Goal: Information Seeking & Learning: Learn about a topic

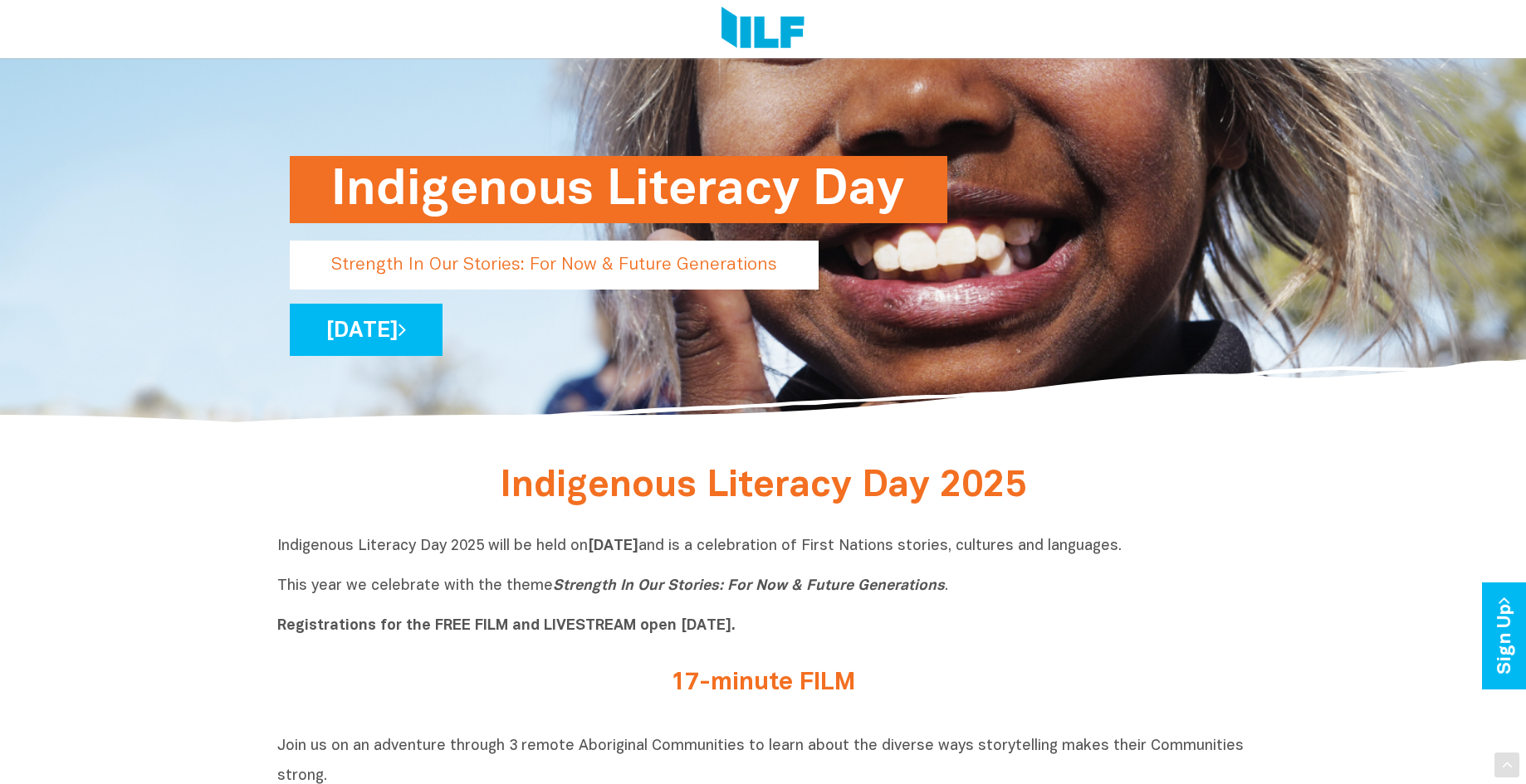
scroll to position [249, 0]
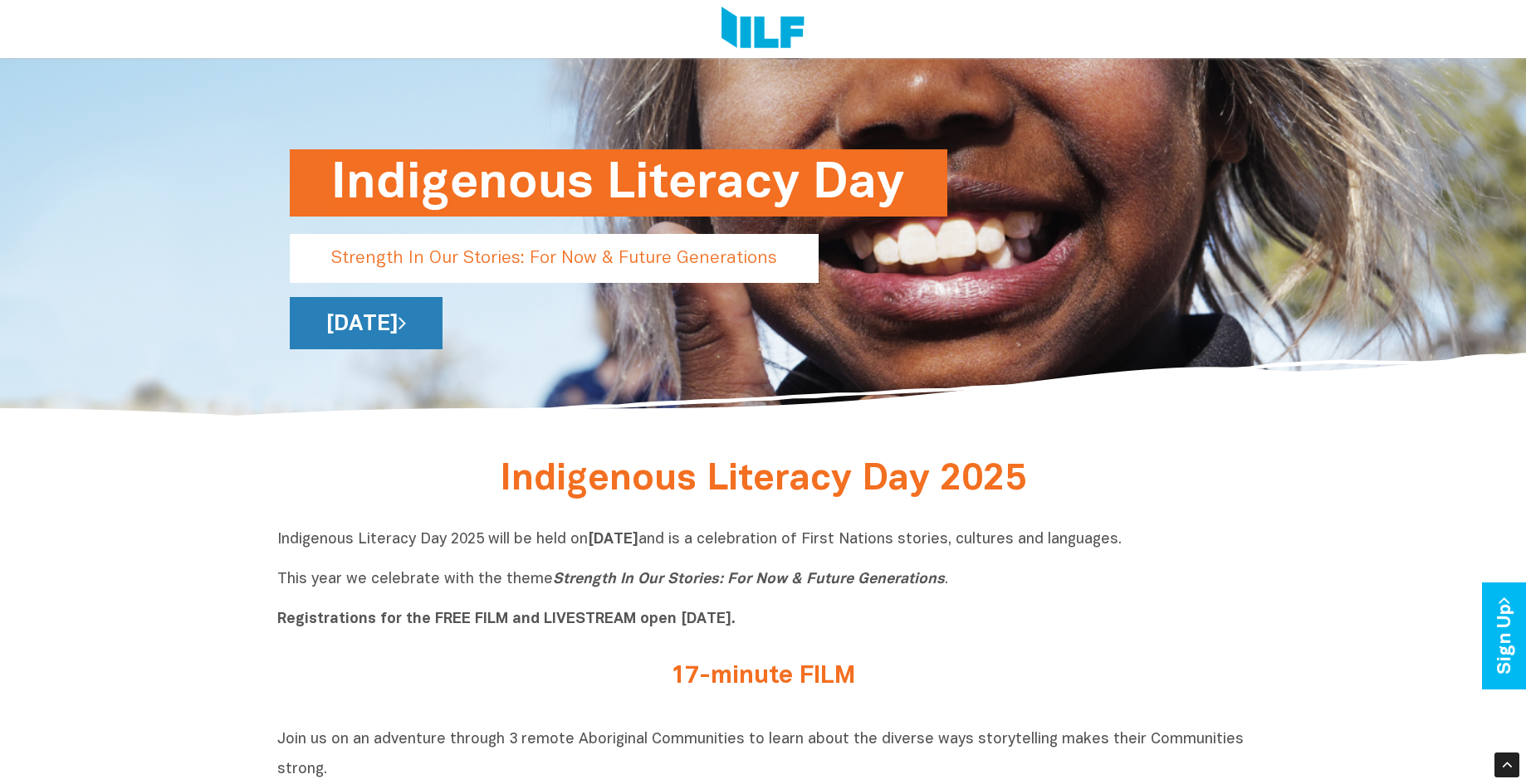
click at [442, 322] on link "[DATE]" at bounding box center [366, 323] width 153 height 52
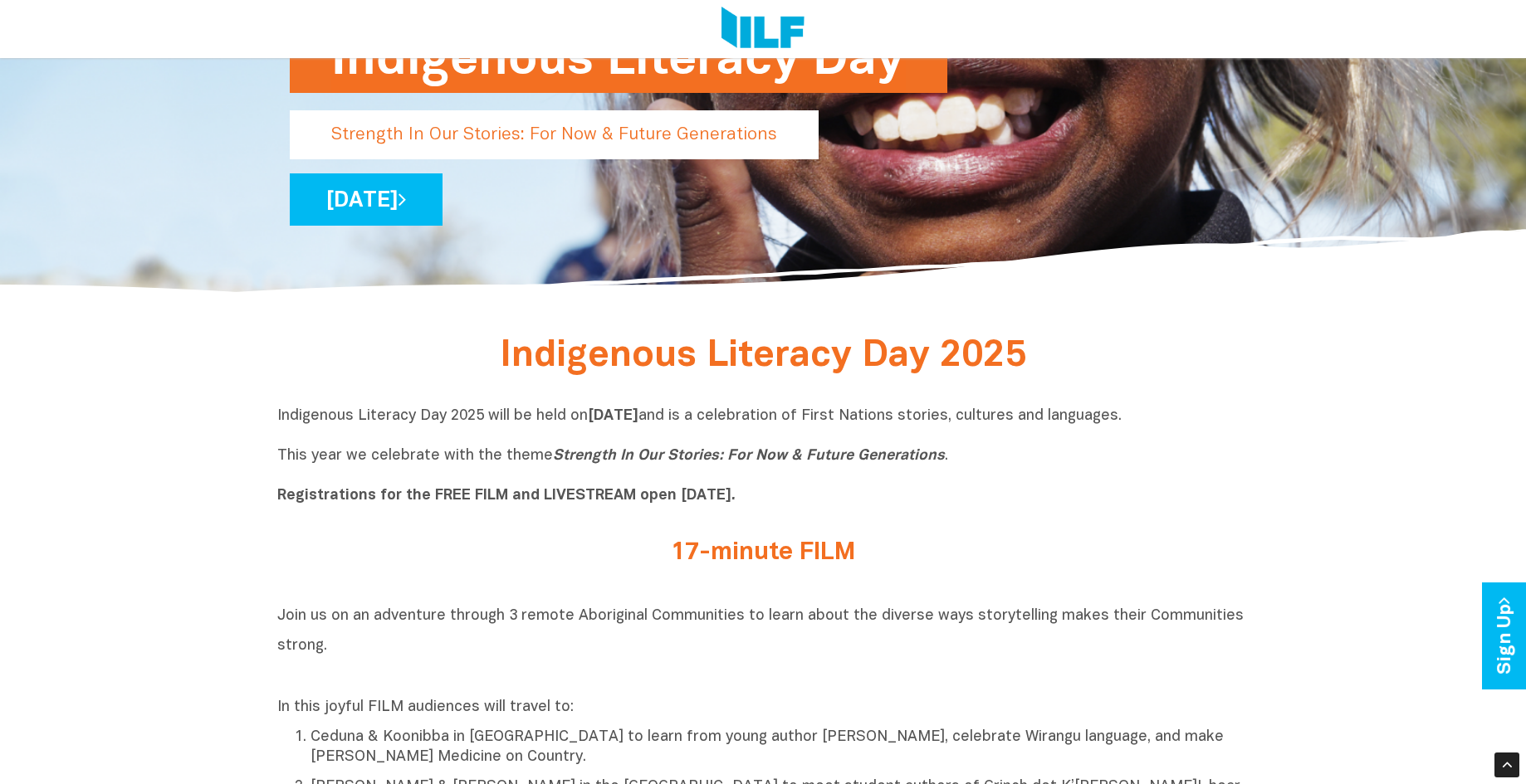
scroll to position [581, 0]
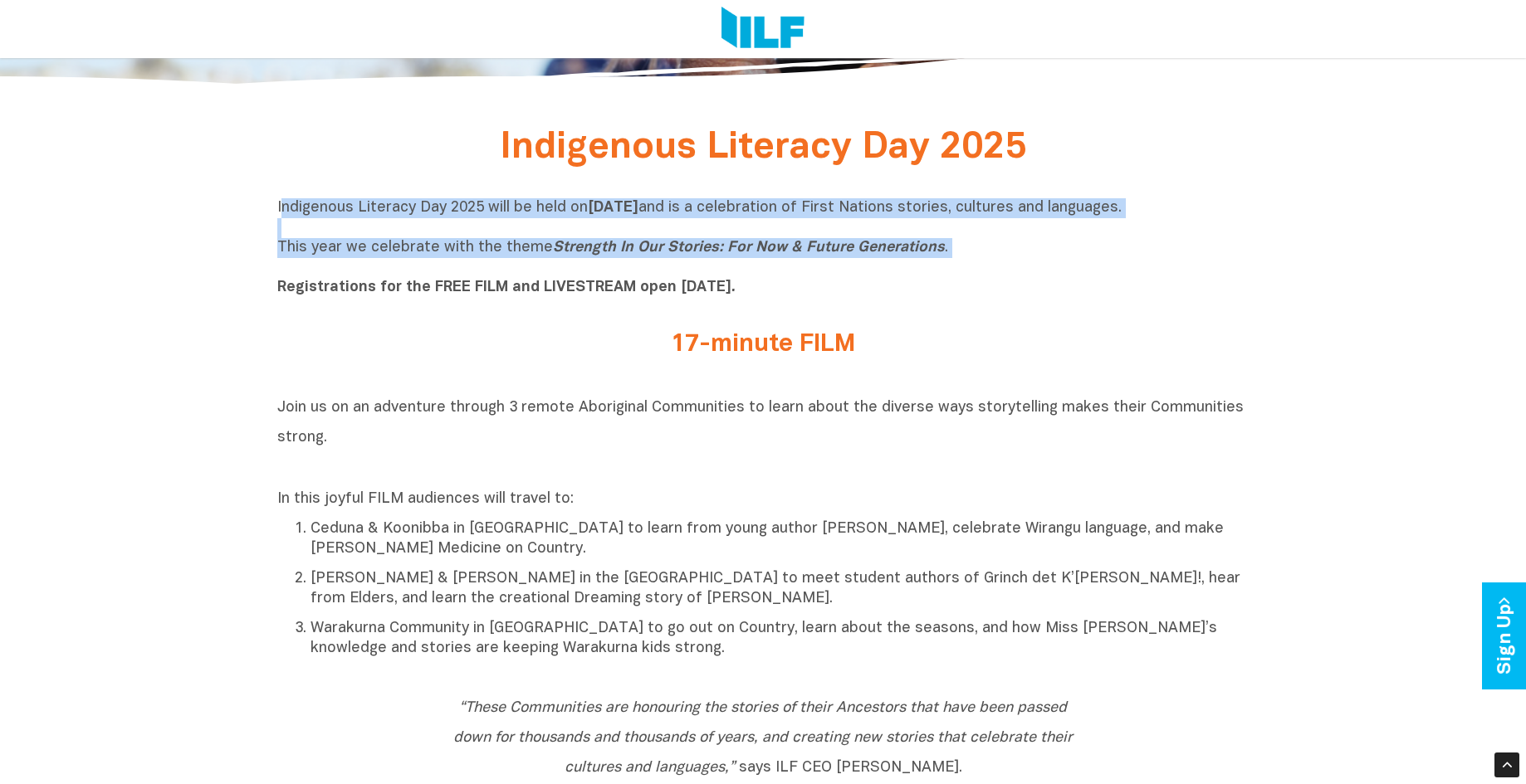
drag, startPoint x: 280, startPoint y: 204, endPoint x: 917, endPoint y: 261, distance: 639.5
click at [917, 261] on p "Indigenous Literacy Day 2025 will be held [DATE][DATE] and is a celebration of …" at bounding box center [763, 248] width 971 height 99
copy p "ndigenous Literacy Day 2025 will be held [DATE][DATE] and is a celebration of F…"
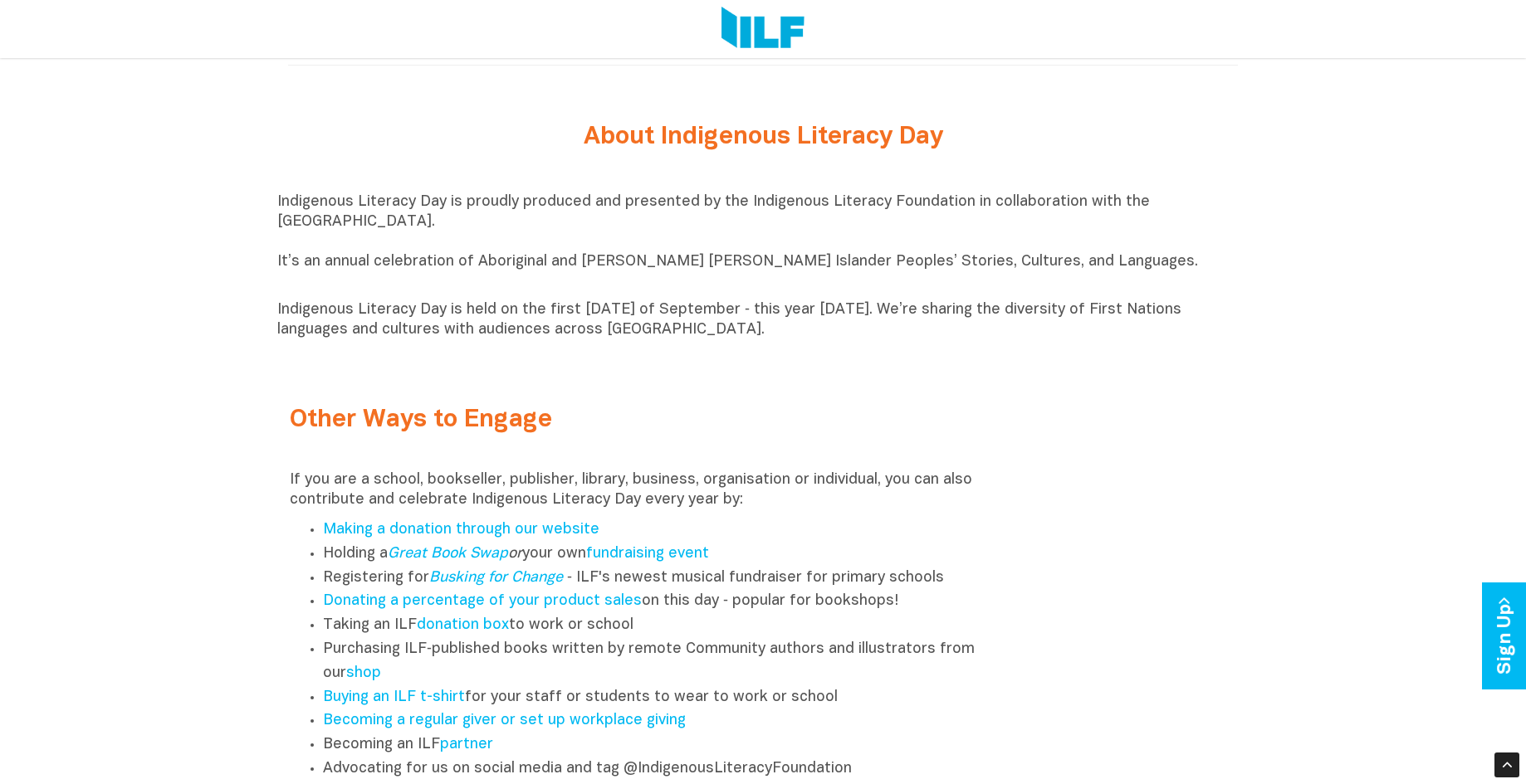
scroll to position [1825, 0]
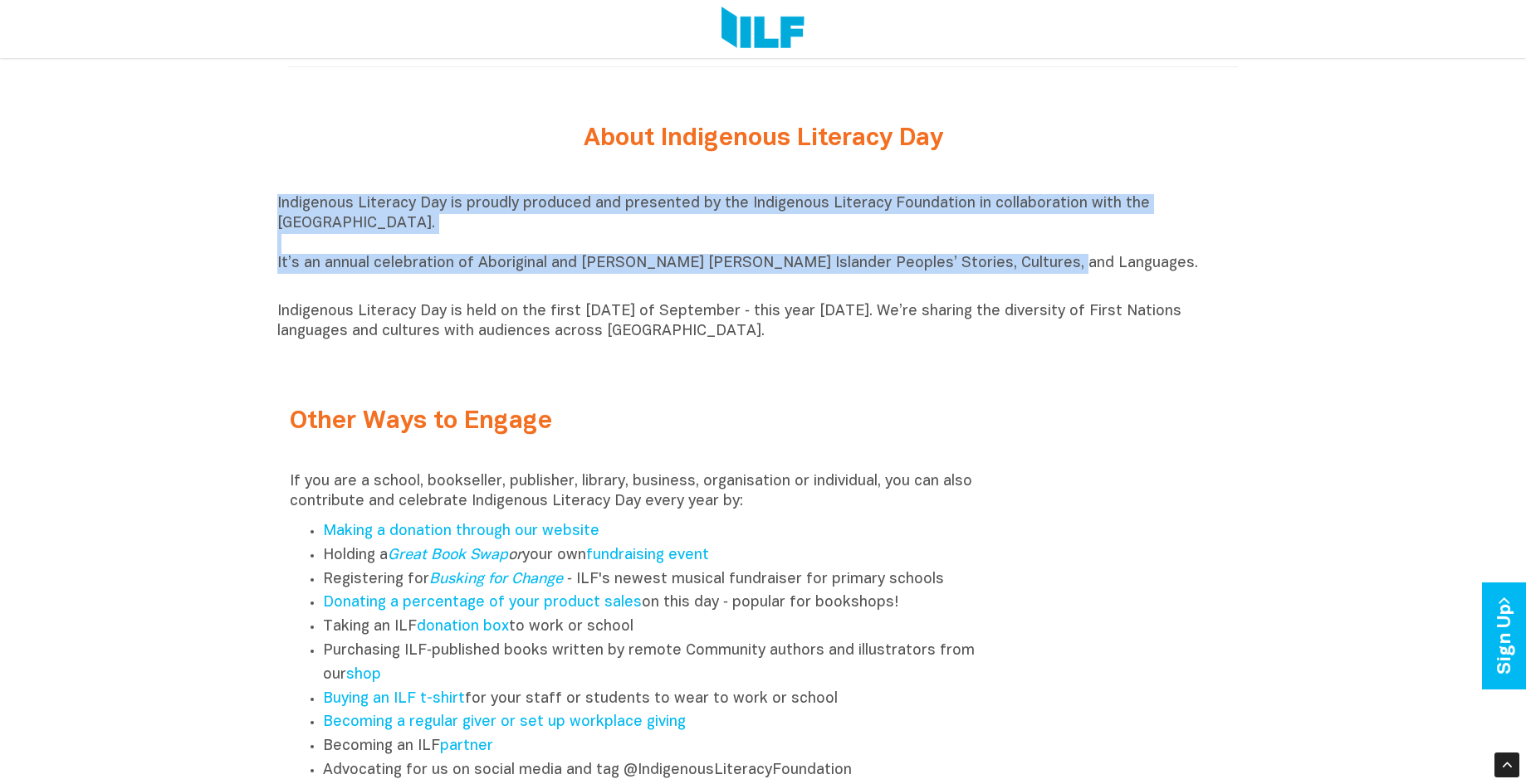
drag, startPoint x: 276, startPoint y: 209, endPoint x: 1031, endPoint y: 274, distance: 757.8
drag, startPoint x: 1031, startPoint y: 274, endPoint x: 947, endPoint y: 269, distance: 84.1
copy p "Indigenous Literacy Day is proudly produced and presented by the Indigenous Lit…"
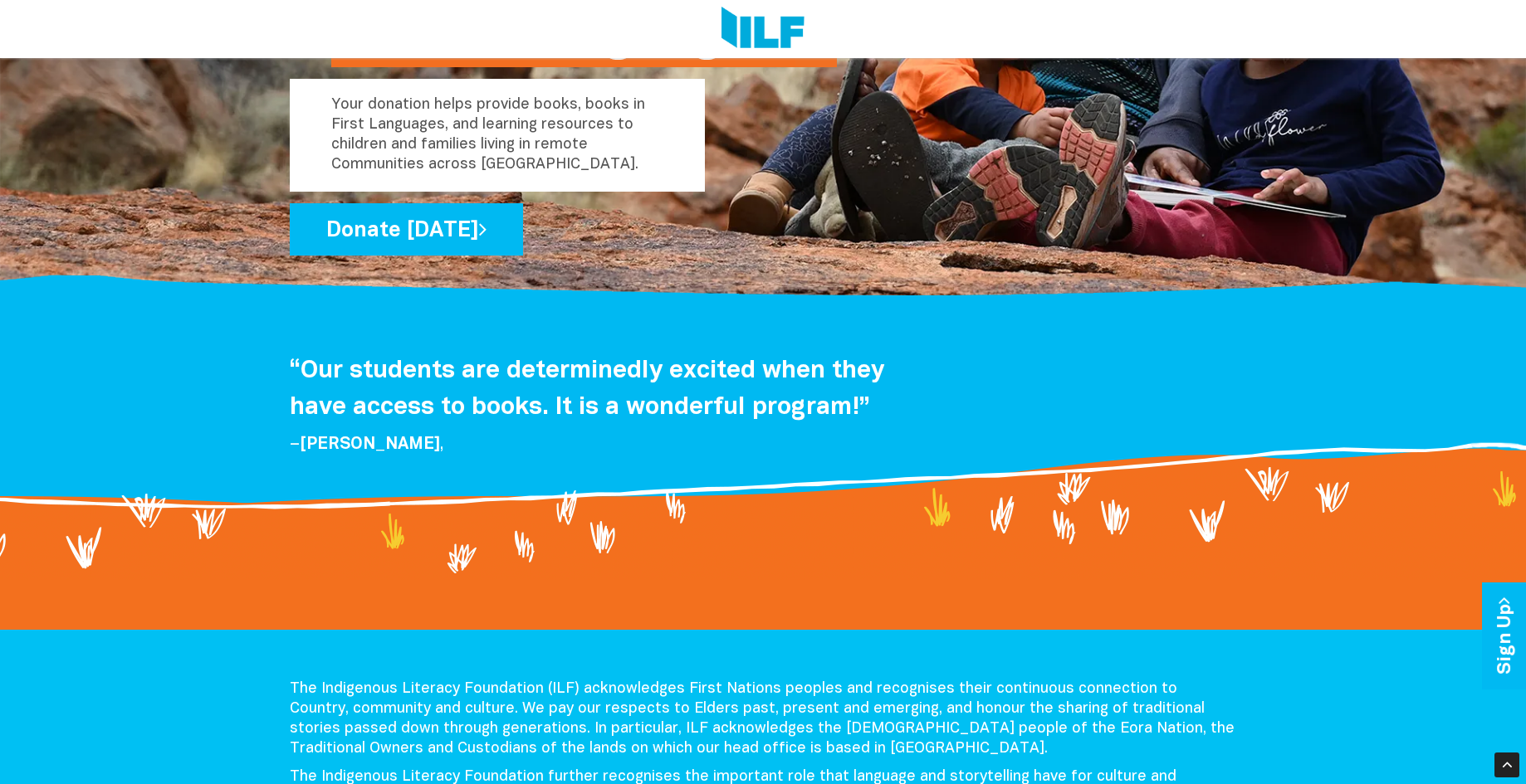
scroll to position [2645, 0]
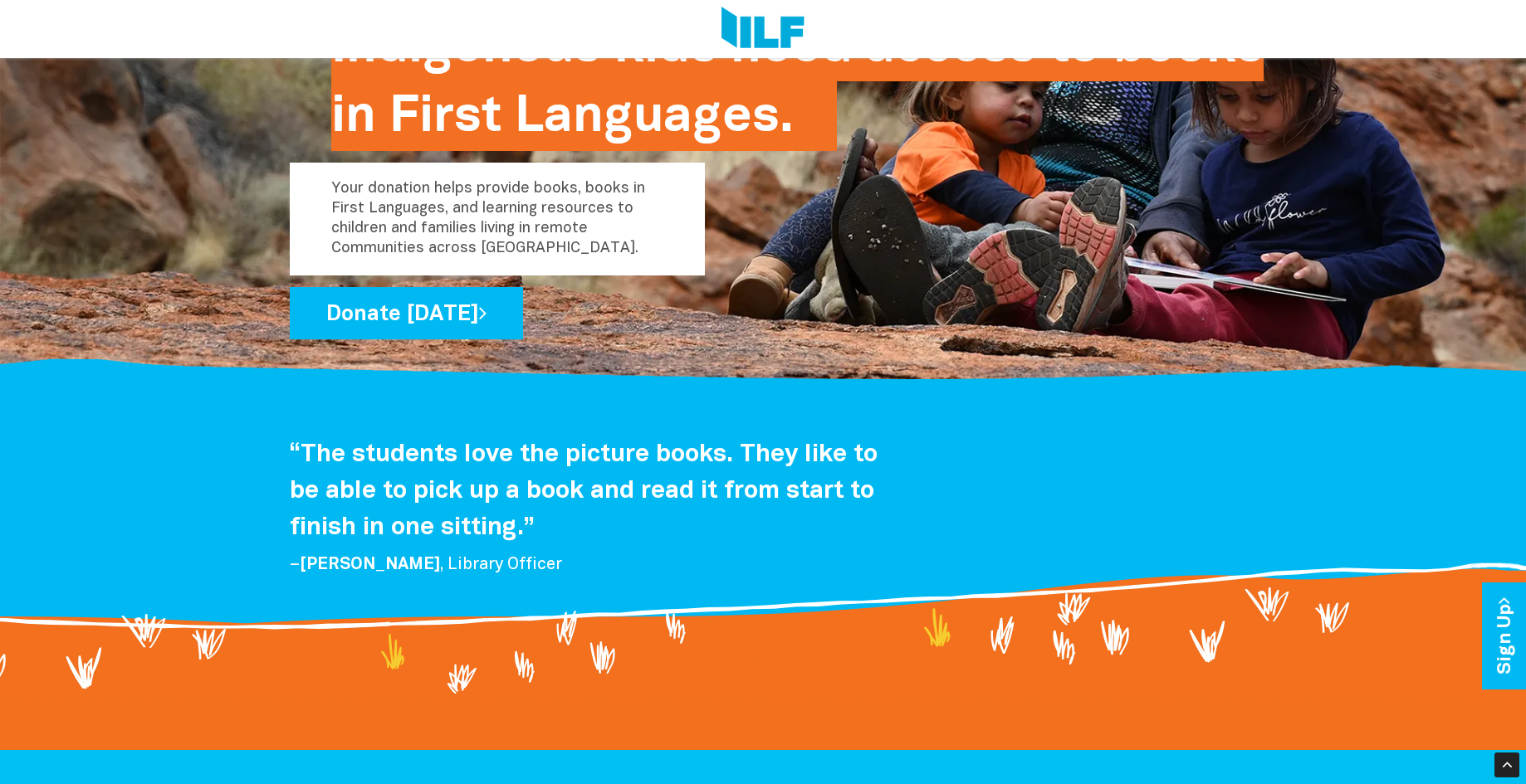
scroll to position [2847, 0]
